Goal: Complete application form: Complete application form

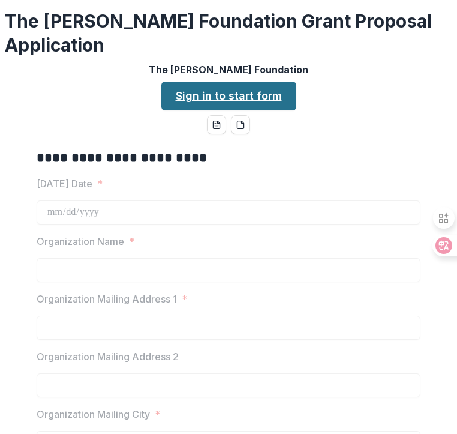
click at [260, 82] on link "Sign in to start form" at bounding box center [228, 96] width 135 height 29
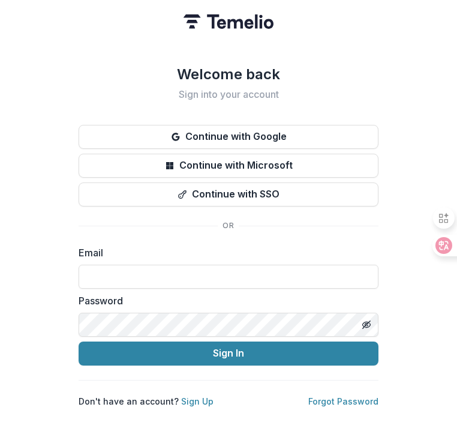
type input "**********"
click at [228, 348] on button "Sign In" at bounding box center [229, 353] width 300 height 24
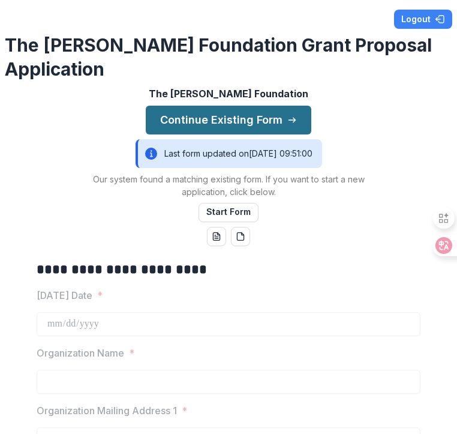
click at [242, 106] on button "Continue Existing Form" at bounding box center [229, 120] width 166 height 29
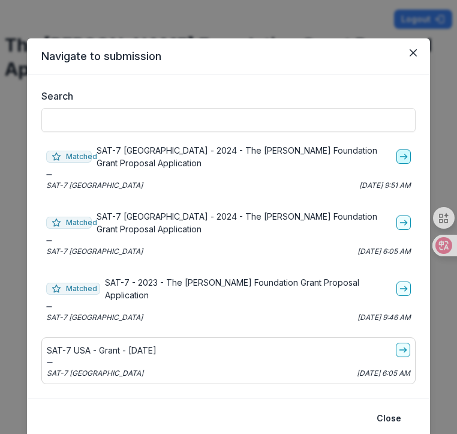
click at [404, 156] on icon "go-to" at bounding box center [404, 157] width 10 height 10
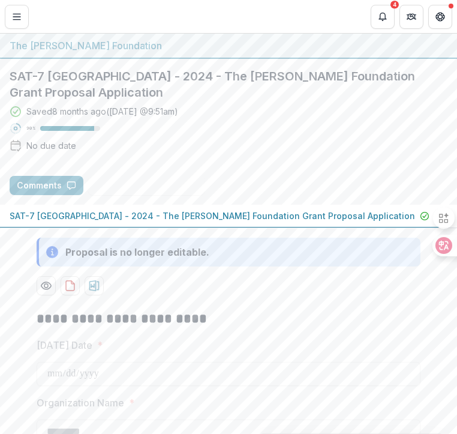
type input "********"
click at [381, 19] on icon "Notifications" at bounding box center [383, 17] width 10 height 10
click at [446, 13] on button "Get Help" at bounding box center [440, 17] width 24 height 24
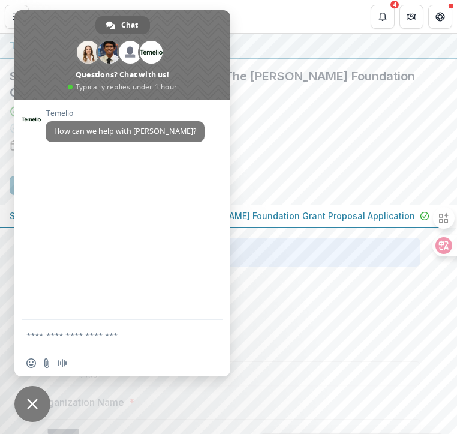
click at [349, 13] on header "Proposals SAT-7 North America - 2024 - The Bolick Foundation Grant Proposal App…" at bounding box center [228, 16] width 457 height 33
click at [19, 12] on span at bounding box center [122, 55] width 216 height 90
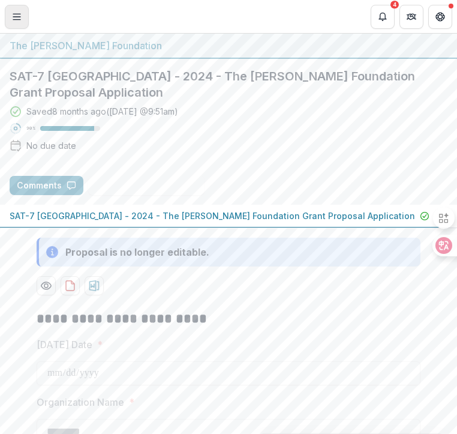
click at [16, 14] on line "Toggle Menu" at bounding box center [16, 14] width 7 height 0
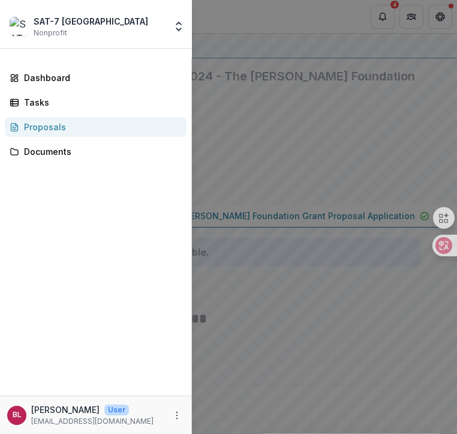
click at [63, 128] on div "Proposals" at bounding box center [100, 127] width 153 height 13
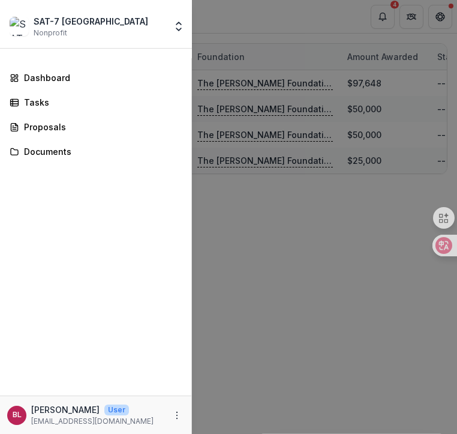
click at [345, 276] on div "SAT-7 North America Nonprofit Team Settings Settings Dashboard Tasks Proposals …" at bounding box center [228, 217] width 457 height 434
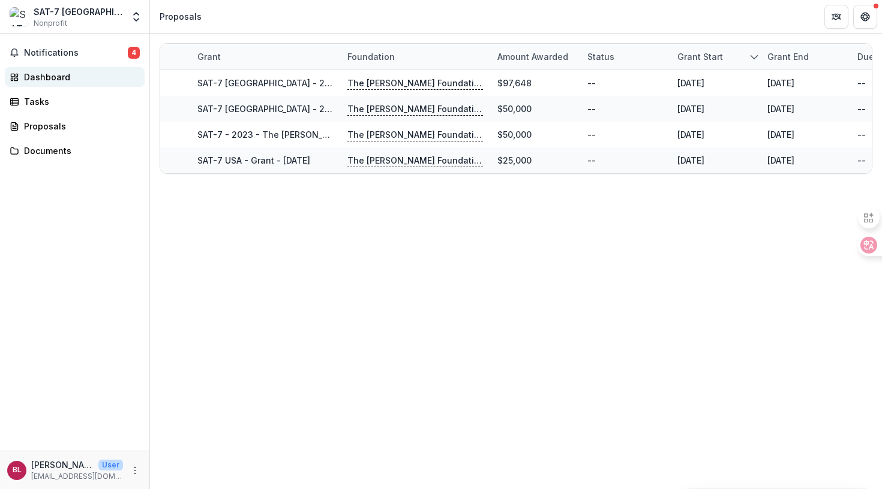
click at [59, 80] on div "Dashboard" at bounding box center [79, 77] width 111 height 13
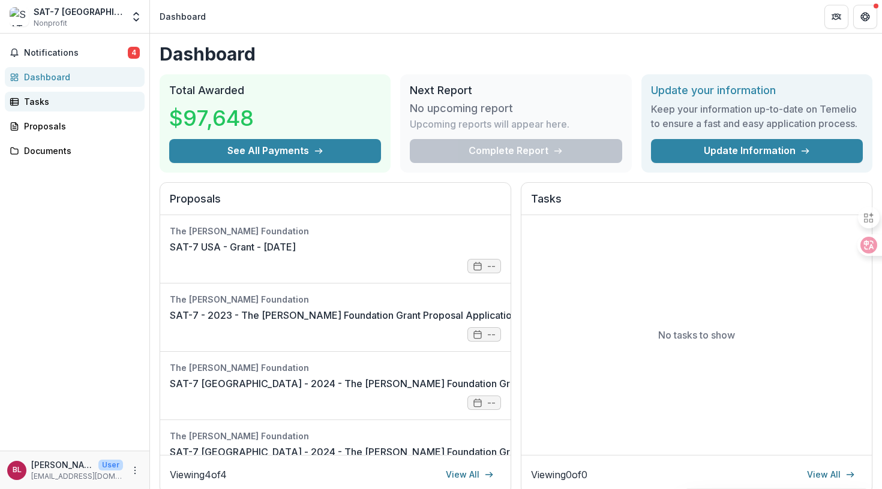
click at [82, 109] on link "Tasks" at bounding box center [75, 102] width 140 height 20
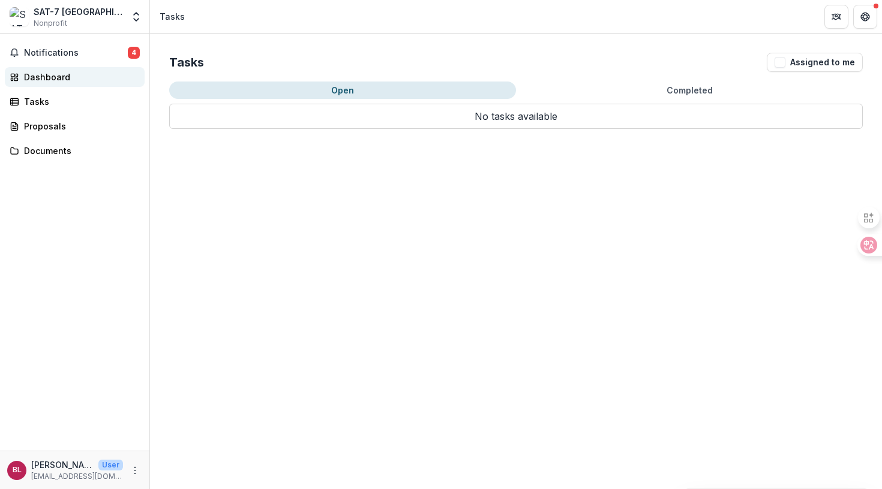
click at [41, 74] on div "Dashboard" at bounding box center [79, 77] width 111 height 13
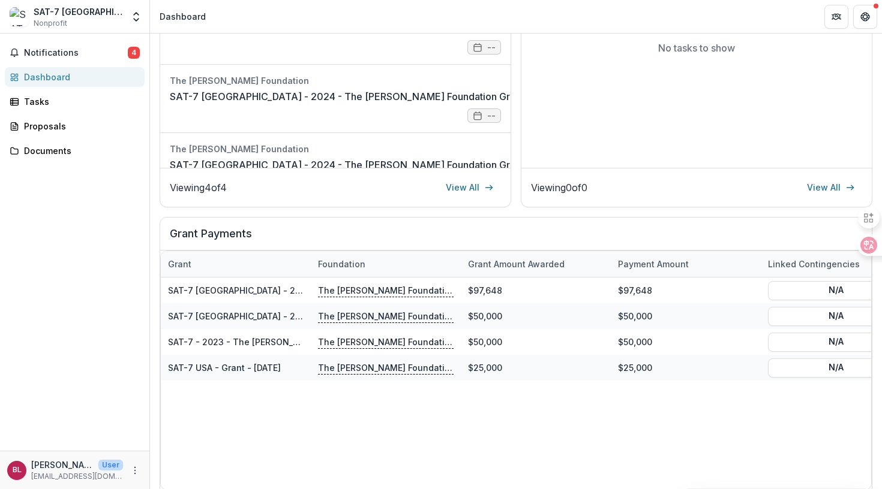
scroll to position [324, 0]
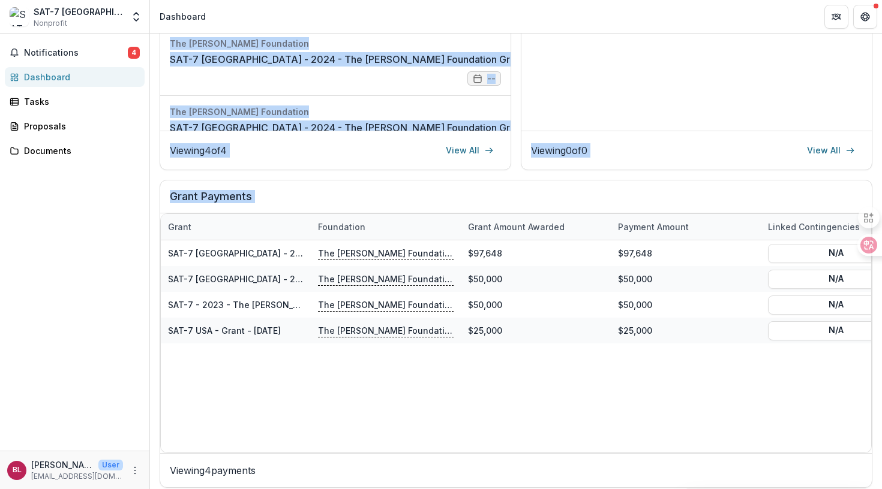
drag, startPoint x: 877, startPoint y: 405, endPoint x: 880, endPoint y: 134, distance: 271.1
click at [456, 134] on div "Dashboard Total Awarded $97,648 See All Payments Next Report No upcoming report…" at bounding box center [516, 262] width 732 height 456
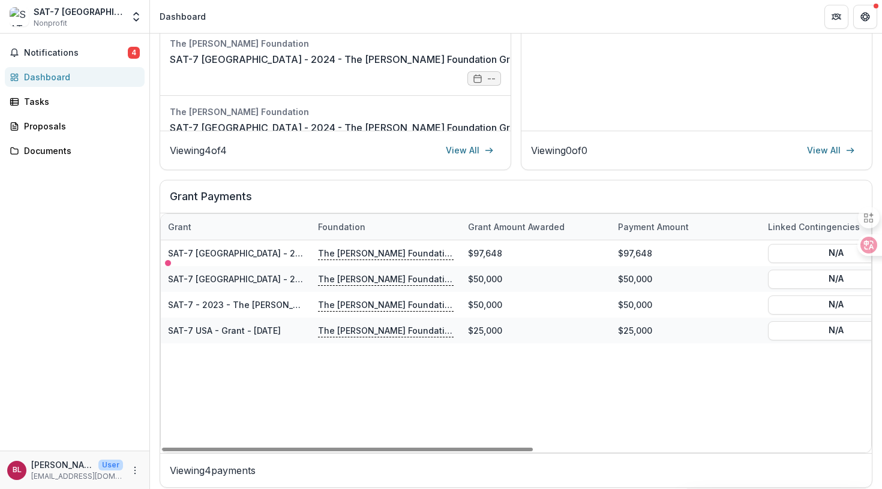
click at [154, 278] on div "Dashboard Total Awarded $97,648 See All Payments Next Report No upcoming report…" at bounding box center [516, 103] width 732 height 789
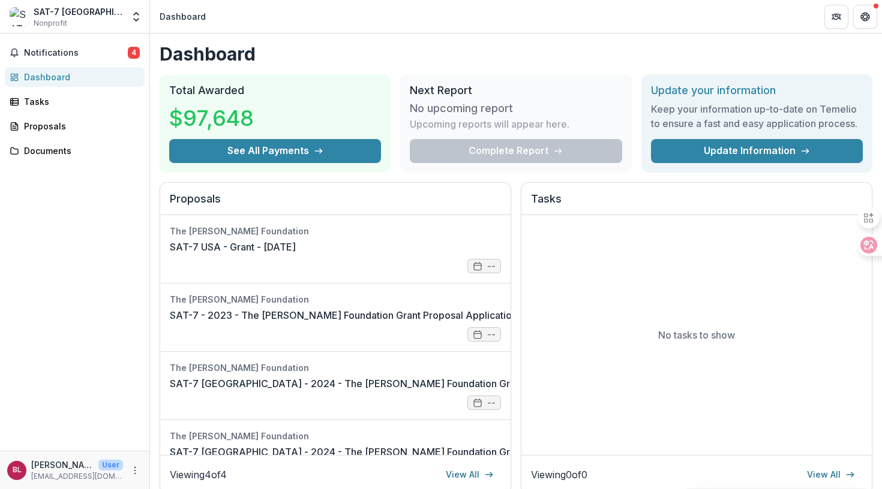
scroll to position [0, 0]
click at [67, 122] on div "Proposals" at bounding box center [79, 126] width 111 height 13
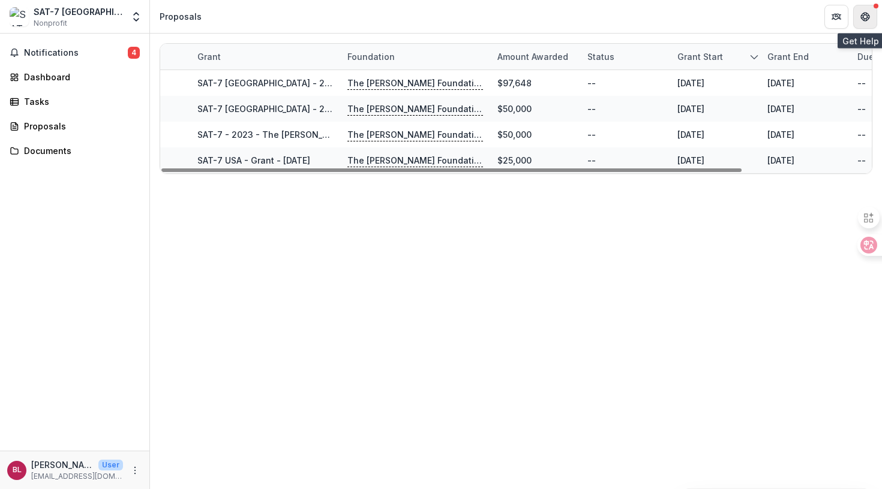
click at [456, 14] on button "Get Help" at bounding box center [865, 17] width 24 height 24
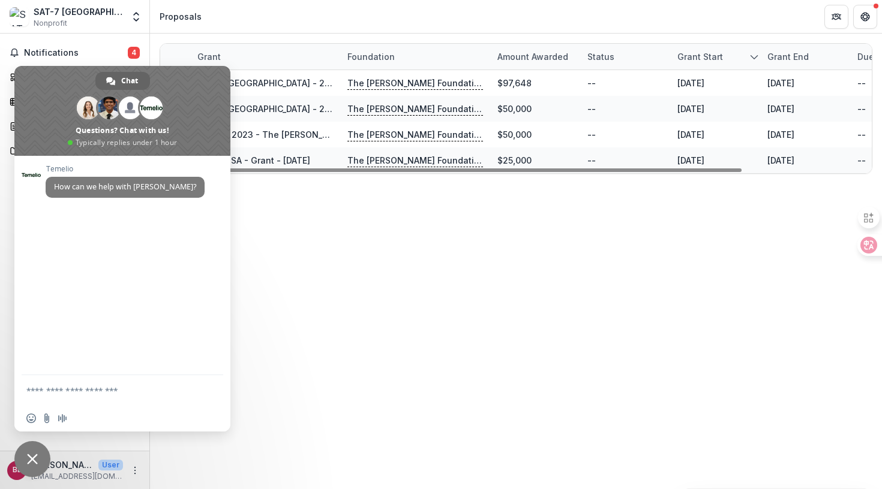
click at [456, 15] on header "Proposals" at bounding box center [516, 16] width 732 height 33
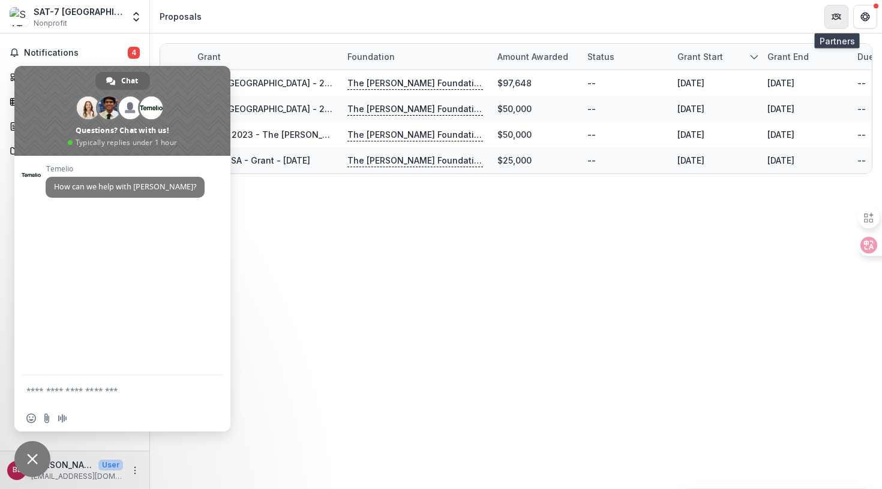
click at [456, 22] on button "Partners" at bounding box center [836, 17] width 24 height 24
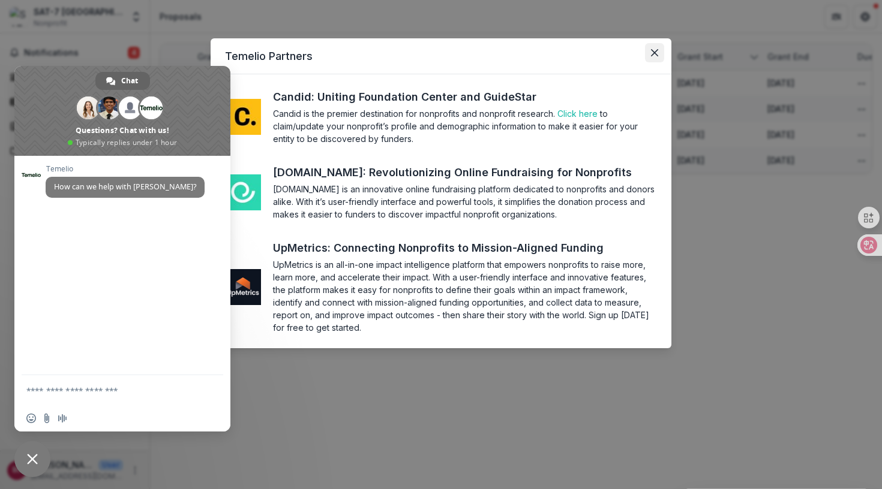
click at [456, 50] on icon "Close" at bounding box center [654, 52] width 7 height 7
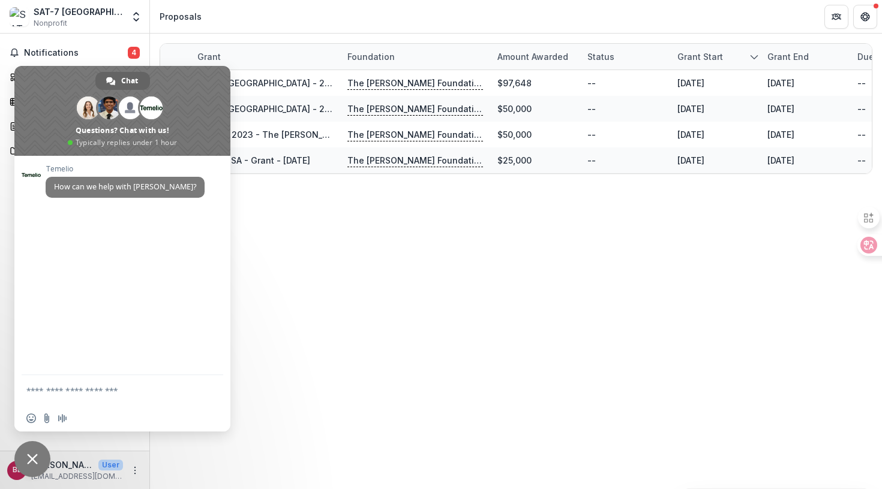
click at [39, 433] on span "Close chat" at bounding box center [32, 459] width 36 height 36
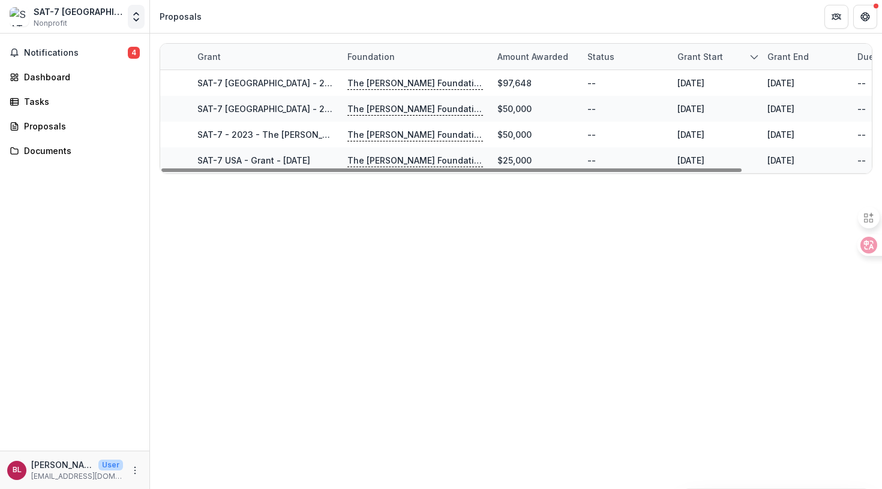
click at [131, 19] on icon "Open entity switcher" at bounding box center [136, 17] width 12 height 12
click at [456, 258] on div "Grant Foundation Amount awarded Status Grant start Grant end Due Date Report Du…" at bounding box center [516, 262] width 732 height 456
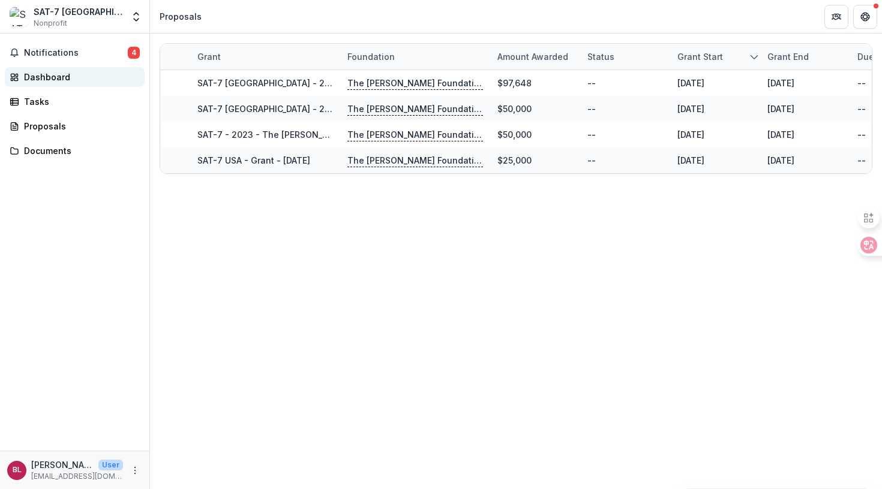
click at [74, 79] on div "Dashboard" at bounding box center [79, 77] width 111 height 13
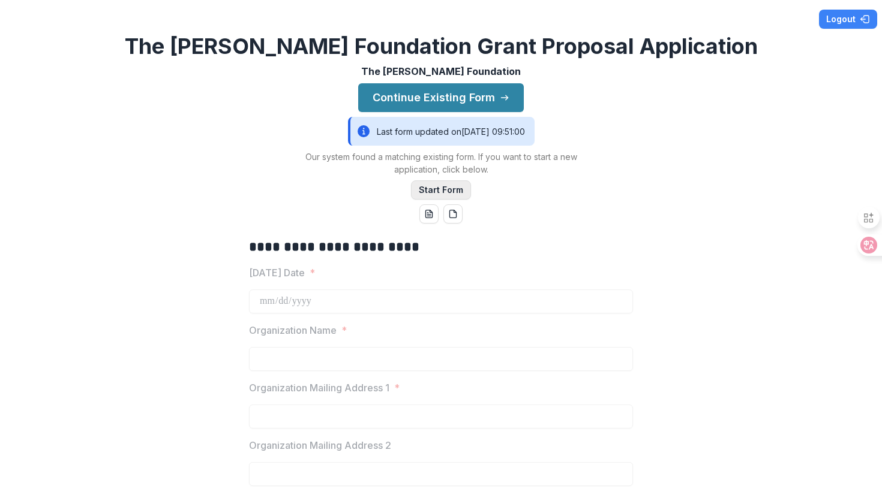
click at [453, 192] on button "Start Form" at bounding box center [441, 189] width 60 height 19
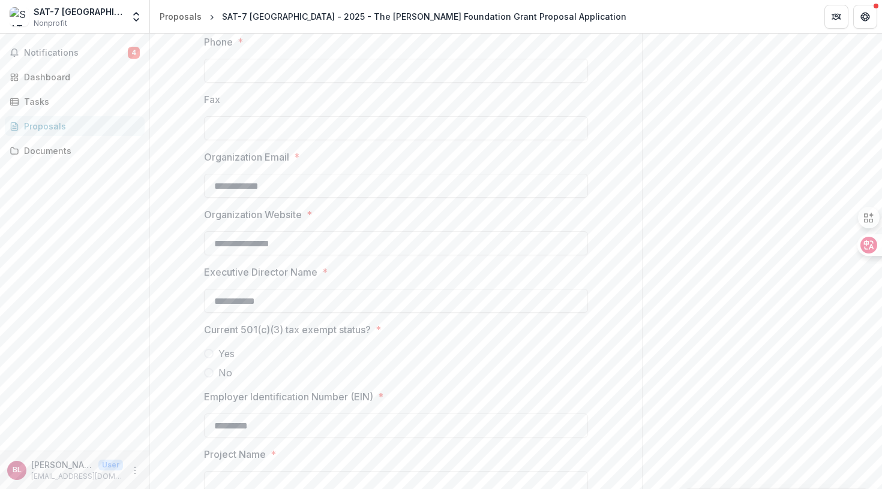
scroll to position [762, 0]
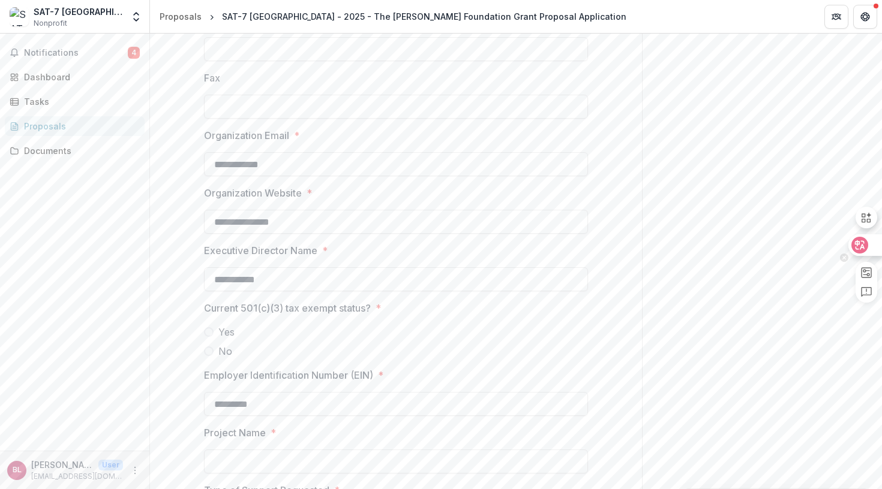
drag, startPoint x: 879, startPoint y: 213, endPoint x: 874, endPoint y: 261, distance: 48.2
click at [875, 266] on div at bounding box center [861, 252] width 42 height 102
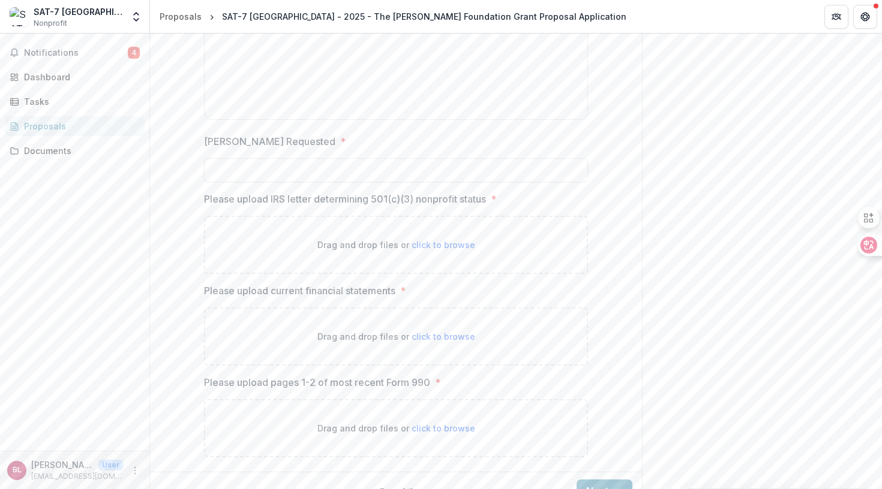
scroll to position [1583, 0]
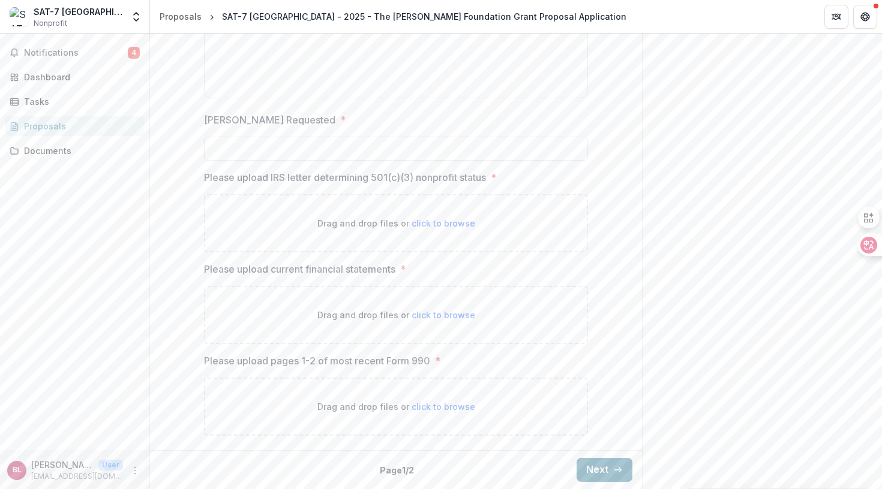
click at [602, 467] on button "Next" at bounding box center [604, 470] width 56 height 24
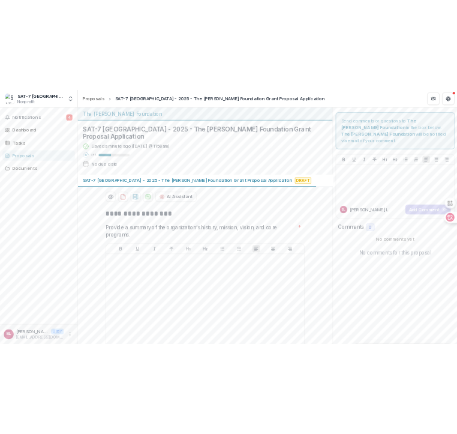
scroll to position [0, 0]
